Goal: Task Accomplishment & Management: Use online tool/utility

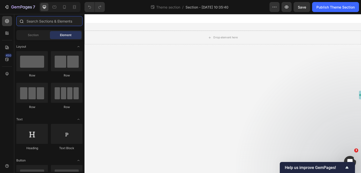
click at [61, 22] on input "text" at bounding box center [49, 21] width 66 height 10
click at [46, 24] on input "text" at bounding box center [49, 21] width 66 height 10
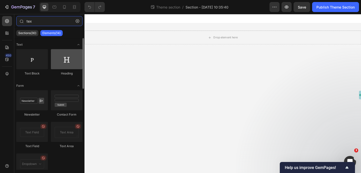
type input "tex"
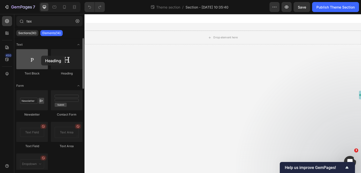
drag, startPoint x: 58, startPoint y: 59, endPoint x: 39, endPoint y: 55, distance: 19.0
click at [39, 55] on div "Text Block Heading" at bounding box center [49, 64] width 66 height 31
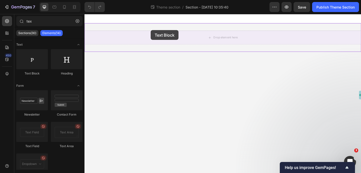
drag, startPoint x: 119, startPoint y: 72, endPoint x: 157, endPoint y: 32, distance: 54.9
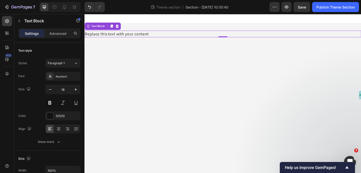
click at [146, 34] on div "Replace this text with your content" at bounding box center [235, 35] width 301 height 7
click at [146, 34] on p "Replace this text with your content" at bounding box center [235, 36] width 300 height 6
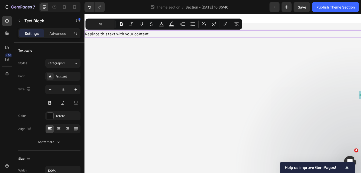
click at [158, 35] on p "Replace this text with your content" at bounding box center [235, 36] width 300 height 6
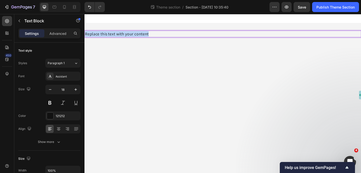
drag, startPoint x: 158, startPoint y: 35, endPoint x: 85, endPoint y: 36, distance: 73.6
click at [85, 36] on div "Replace this text with your content" at bounding box center [235, 35] width 301 height 7
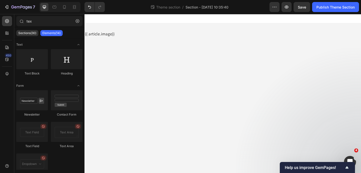
click at [144, 48] on body "{{ article.image}} Text Block Root Drag & drop element from sidebar or Explore …" at bounding box center [235, 100] width 301 height 173
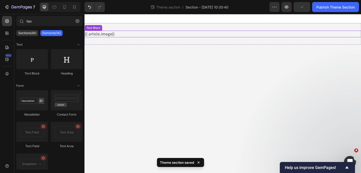
click at [100, 30] on div "Text Block" at bounding box center [94, 29] width 17 height 5
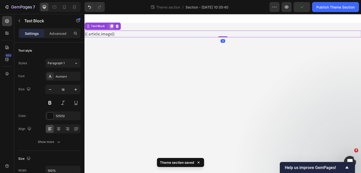
click at [113, 27] on icon at bounding box center [114, 28] width 3 height 4
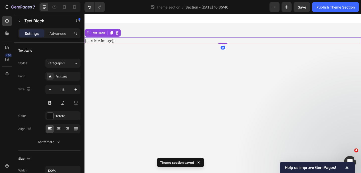
click at [112, 44] on p "{{ article.image}}" at bounding box center [235, 43] width 300 height 6
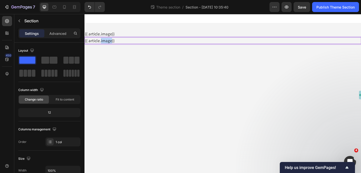
click at [130, 47] on div "{{ article.image}} Text Block {{ article.image}} Text Block 0" at bounding box center [235, 39] width 301 height 31
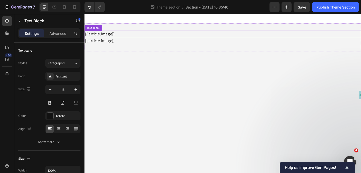
click at [108, 36] on p "{{ article.image}}" at bounding box center [235, 36] width 300 height 6
click at [109, 36] on p "{{ article.image}}" at bounding box center [235, 36] width 300 height 6
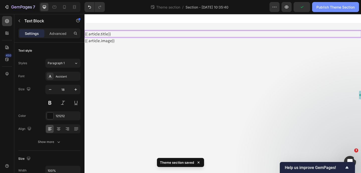
click at [343, 8] on div "Publish Theme Section" at bounding box center [336, 7] width 38 height 5
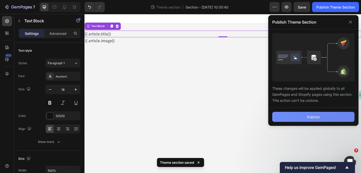
click at [301, 120] on button "Publish" at bounding box center [314, 117] width 82 height 10
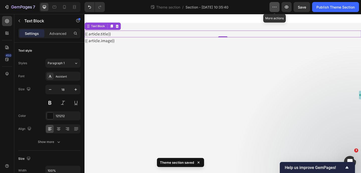
click at [272, 4] on button "button" at bounding box center [275, 7] width 10 height 10
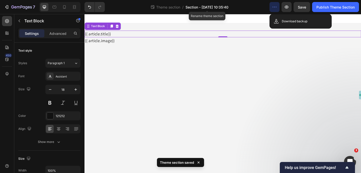
click at [216, 7] on span "Section - Sep 27 10:35:40" at bounding box center [207, 7] width 43 height 5
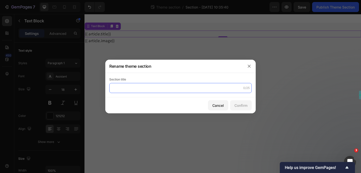
click at [158, 90] on input "text" at bounding box center [180, 88] width 143 height 10
type input "blog post template"
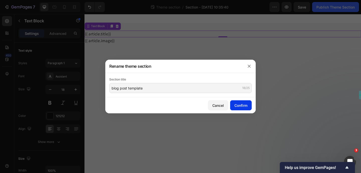
click at [246, 102] on button "Confirm" at bounding box center [241, 105] width 22 height 10
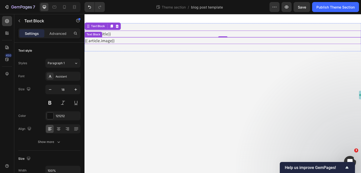
click at [98, 37] on div "Text Block" at bounding box center [94, 36] width 17 height 5
click at [105, 41] on p "{{ article.image}}" at bounding box center [235, 43] width 300 height 6
click at [145, 49] on div "{{ article.title}} Text Block {{ article.image}} Text Block 0" at bounding box center [235, 39] width 301 height 31
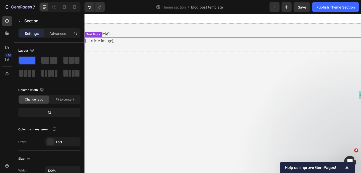
click at [121, 42] on p "{{ article.image}}" at bounding box center [235, 43] width 300 height 6
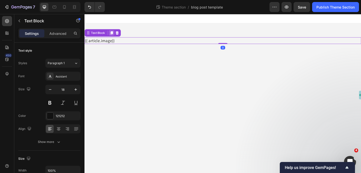
click at [113, 34] on icon at bounding box center [114, 35] width 3 height 4
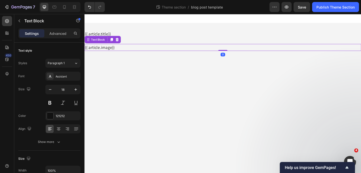
click at [109, 51] on p "{{ article.image}}" at bounding box center [235, 50] width 300 height 6
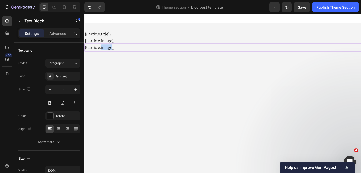
click at [109, 51] on p "{{ article.image}}" at bounding box center [235, 50] width 300 height 6
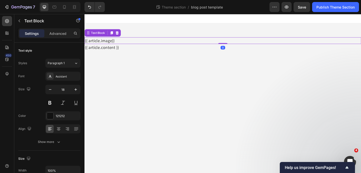
click at [114, 42] on p "{{ article.image}}" at bounding box center [235, 43] width 300 height 6
click at [115, 44] on p "{{ article.image}}" at bounding box center [235, 43] width 300 height 6
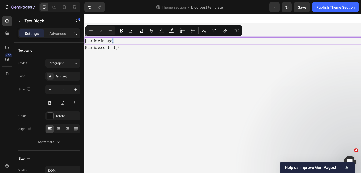
click at [114, 44] on p "{{ article.image}}" at bounding box center [235, 43] width 300 height 6
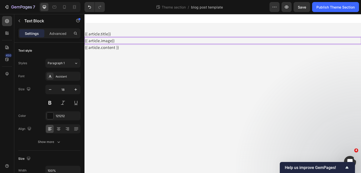
click at [110, 44] on p "{{ article.image}}" at bounding box center [235, 43] width 300 height 6
click at [114, 44] on p "{{ article.image}}" at bounding box center [235, 43] width 300 height 6
click at [108, 36] on p "{{ article.title}}" at bounding box center [235, 36] width 300 height 6
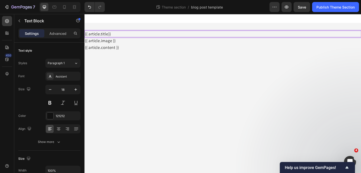
click at [110, 36] on p "{{ article.title}}" at bounding box center [235, 36] width 300 height 6
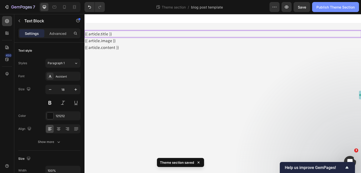
click at [348, 6] on div "Publish Theme Section" at bounding box center [336, 7] width 38 height 5
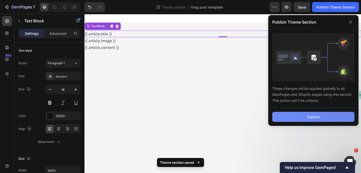
click at [301, 119] on button "Publish" at bounding box center [314, 117] width 82 height 10
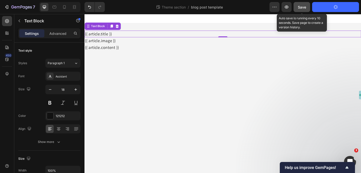
click at [303, 8] on span "Save" at bounding box center [302, 7] width 8 height 4
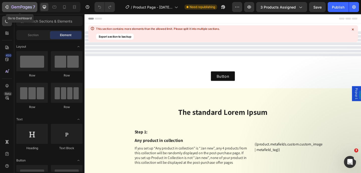
click at [12, 8] on icon "button" at bounding box center [12, 7] width 3 height 3
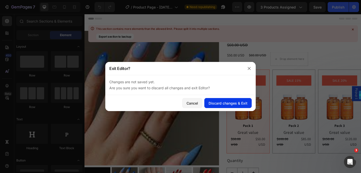
click at [218, 105] on div "Discard changes & Exit" at bounding box center [228, 103] width 39 height 5
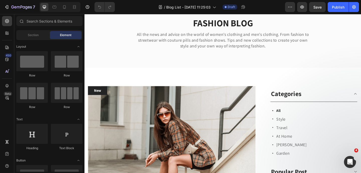
scroll to position [339, 0]
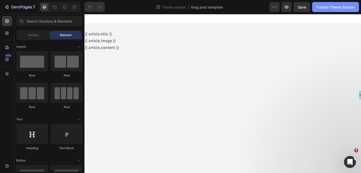
click at [329, 7] on div "Publish Theme Section" at bounding box center [336, 7] width 38 height 5
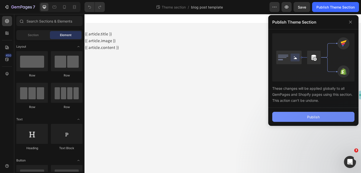
click at [300, 117] on button "Publish" at bounding box center [314, 117] width 82 height 10
